Goal: Transaction & Acquisition: Purchase product/service

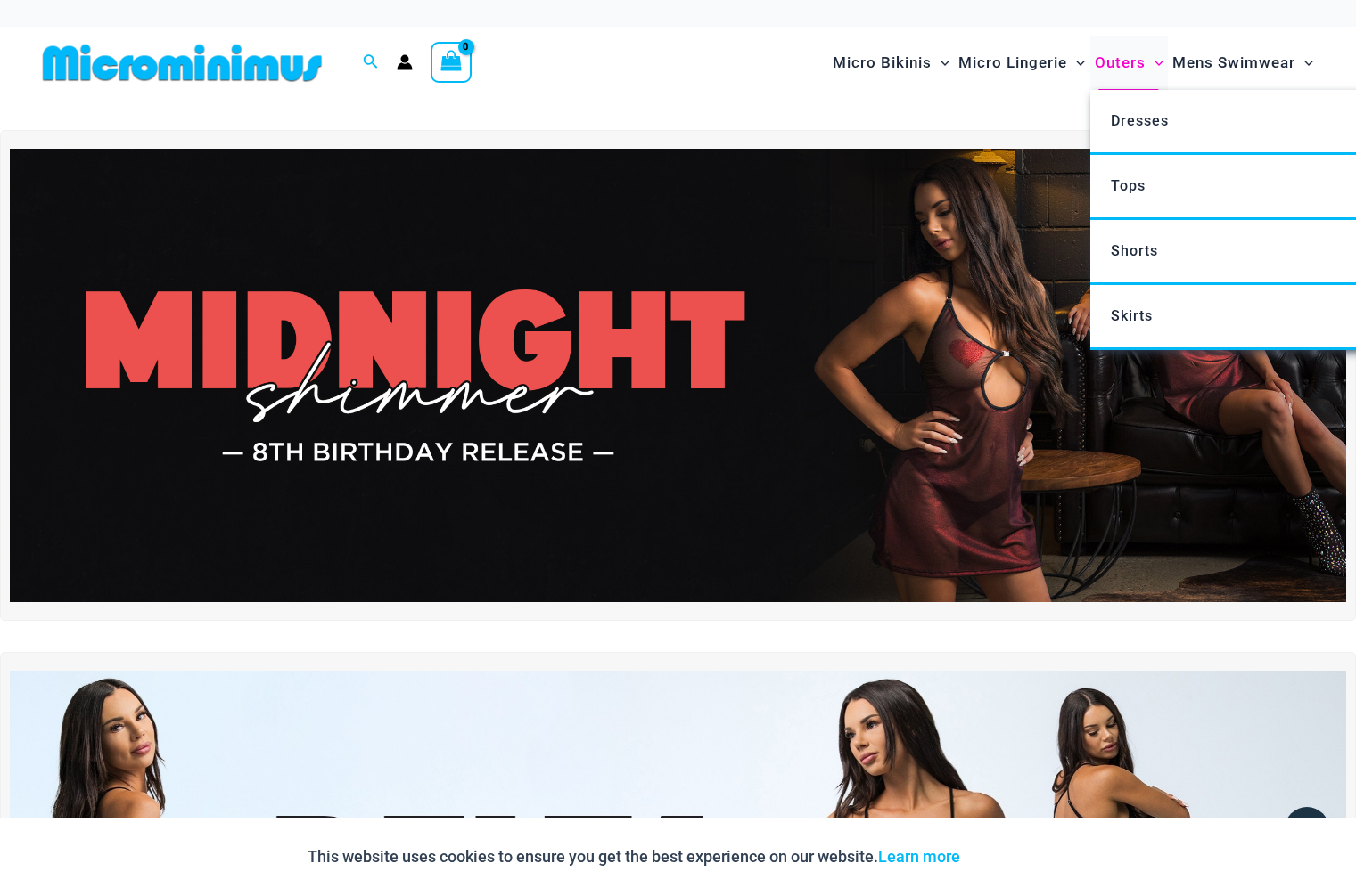
click at [1146, 62] on span "Menu Toggle" at bounding box center [1154, 62] width 18 height 18
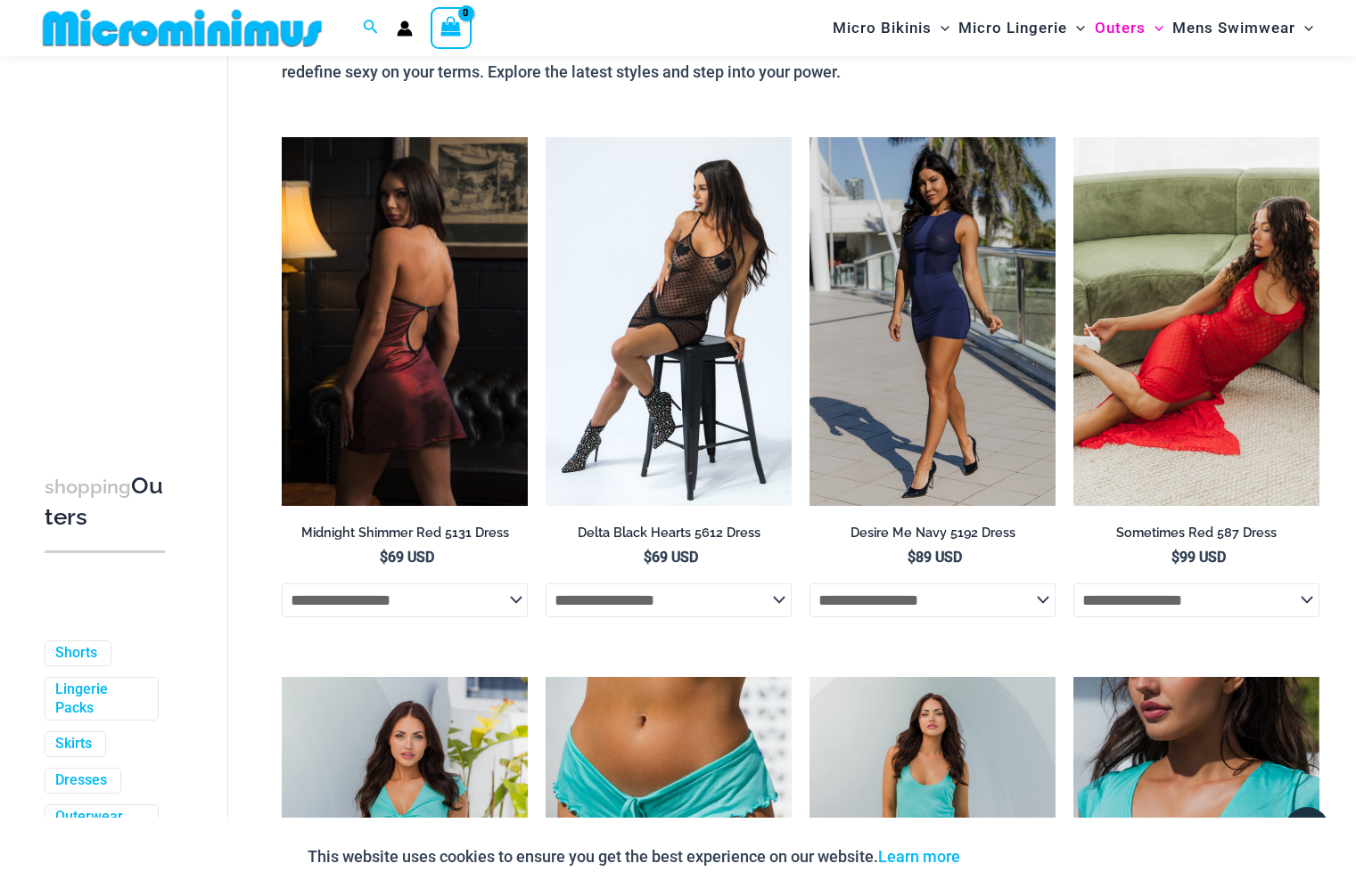
scroll to position [198, 0]
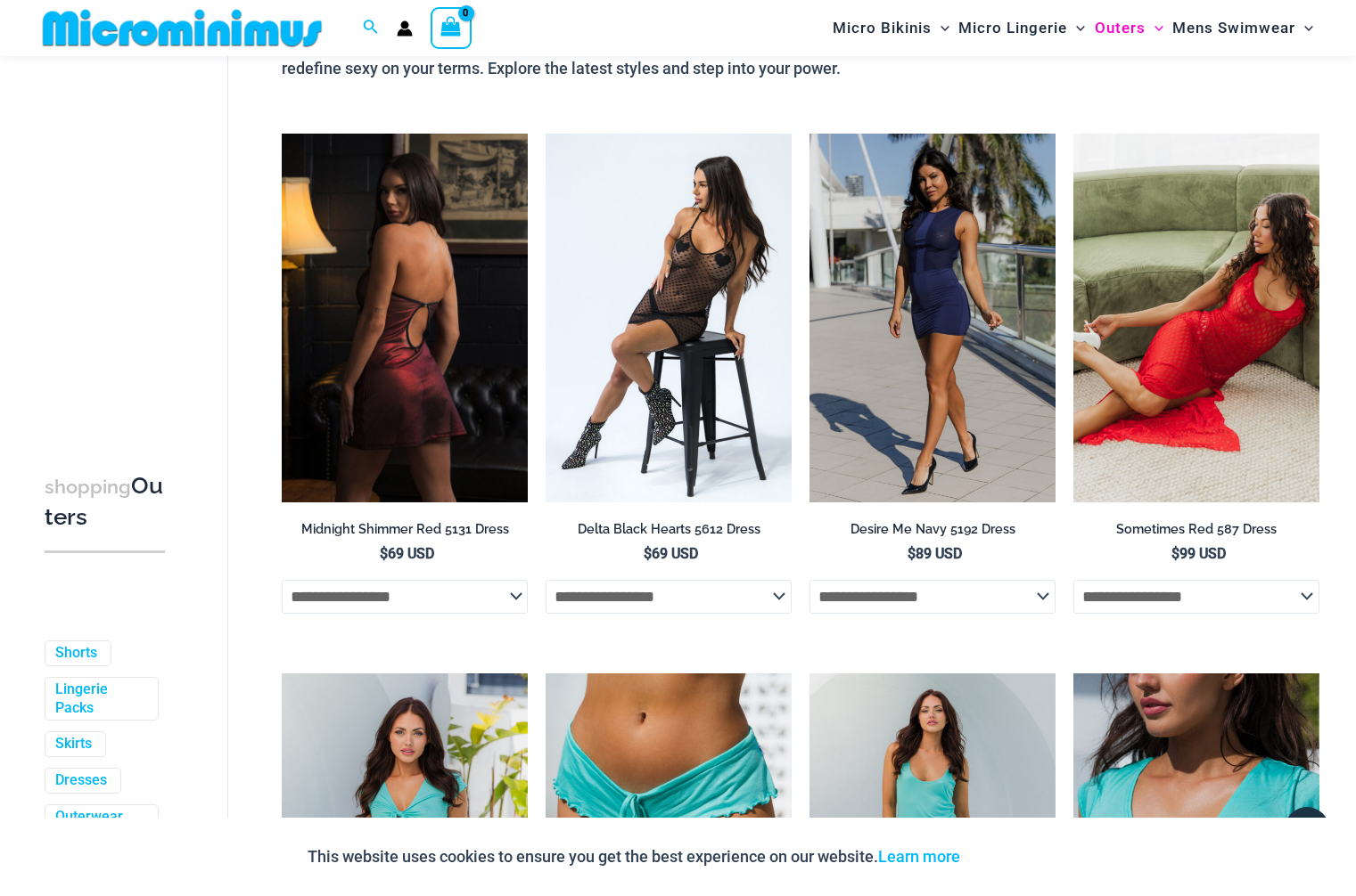
click at [428, 424] on img at bounding box center [404, 318] width 246 height 369
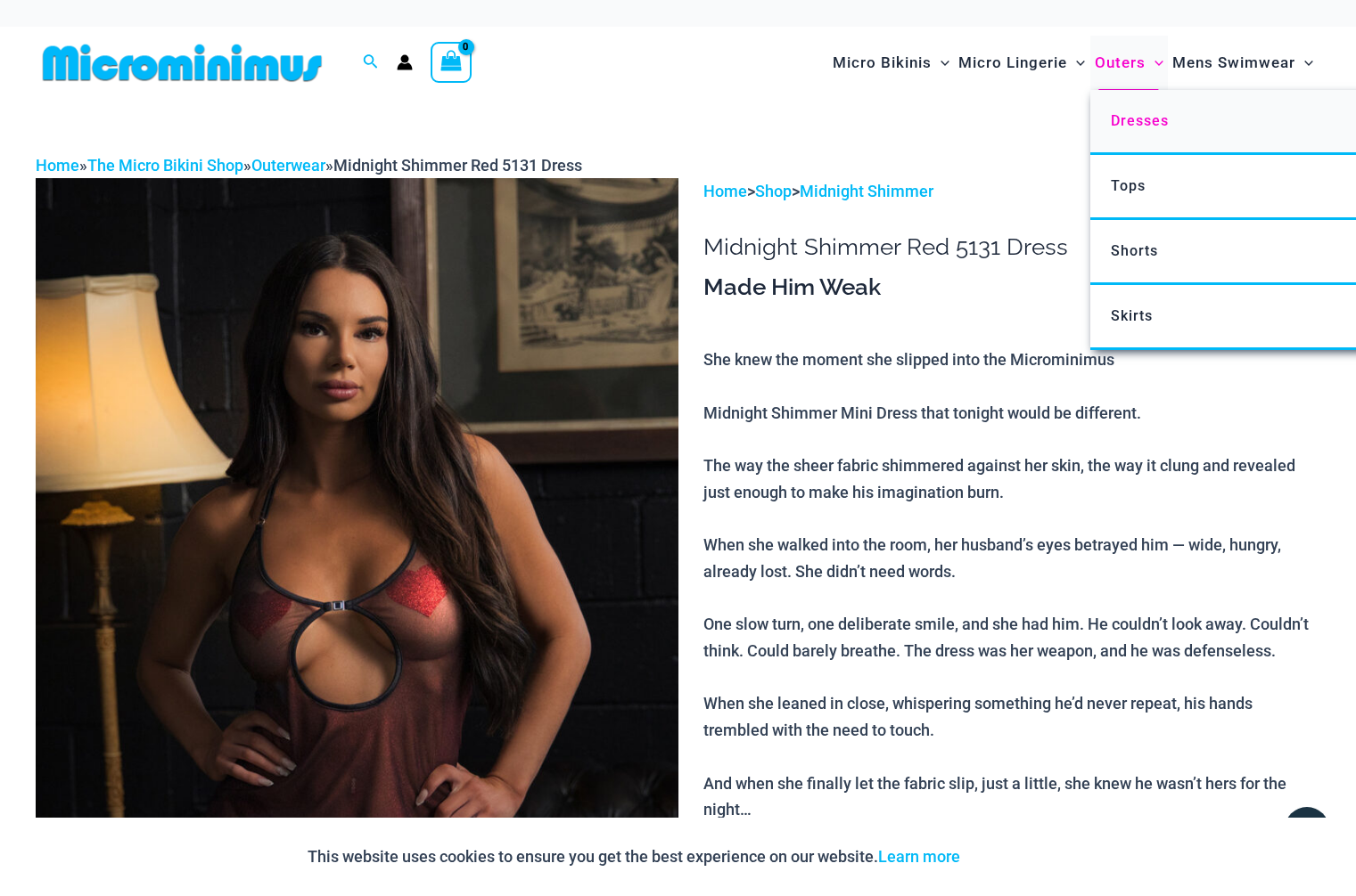
click at [1135, 120] on span "Dresses" at bounding box center [1140, 121] width 58 height 17
